Goal: Navigation & Orientation: Find specific page/section

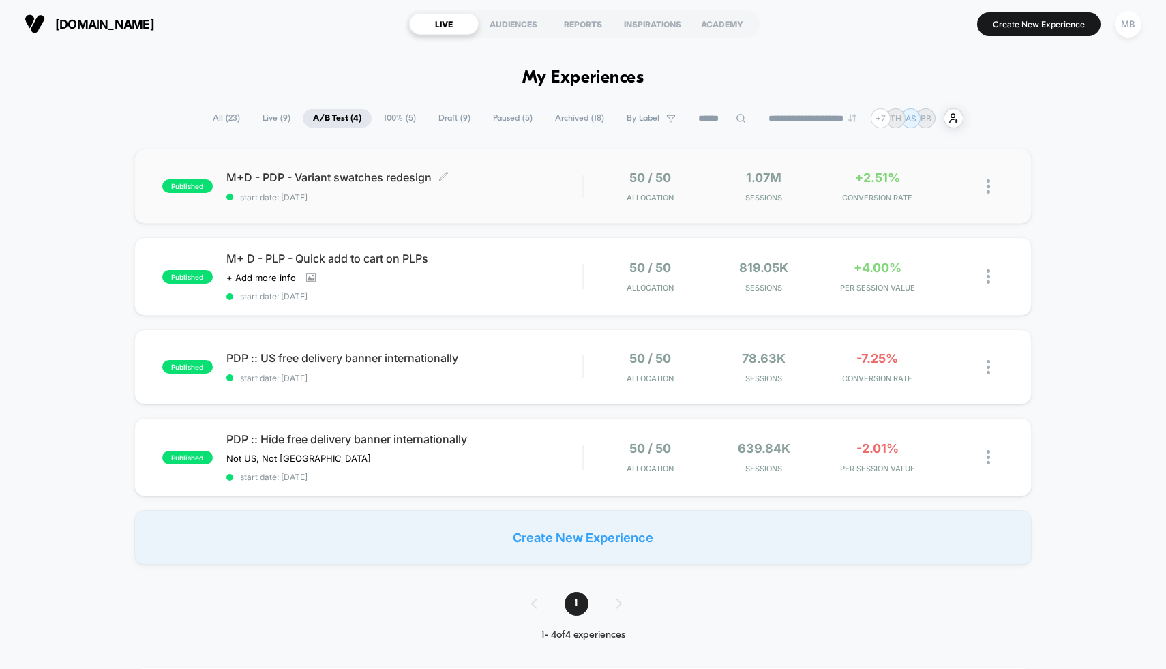
click at [532, 181] on span "M+D - PDP - Variant swatches redesign Click to edit experience details" at bounding box center [404, 177] width 357 height 14
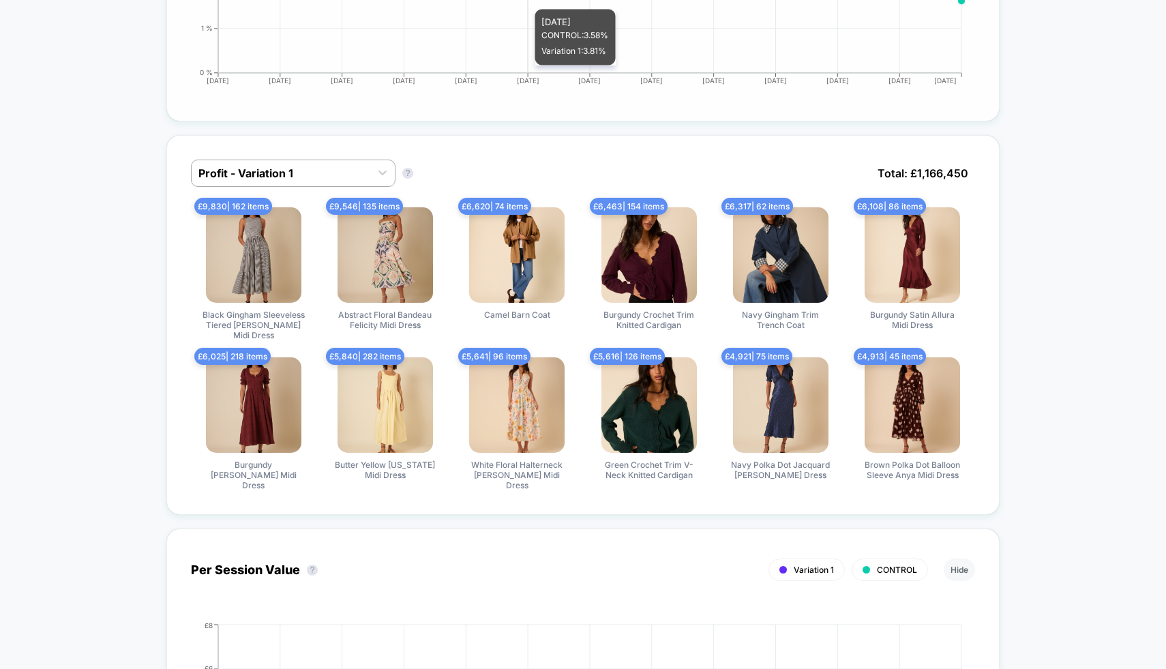
scroll to position [1093, 0]
